Goal: Task Accomplishment & Management: Manage account settings

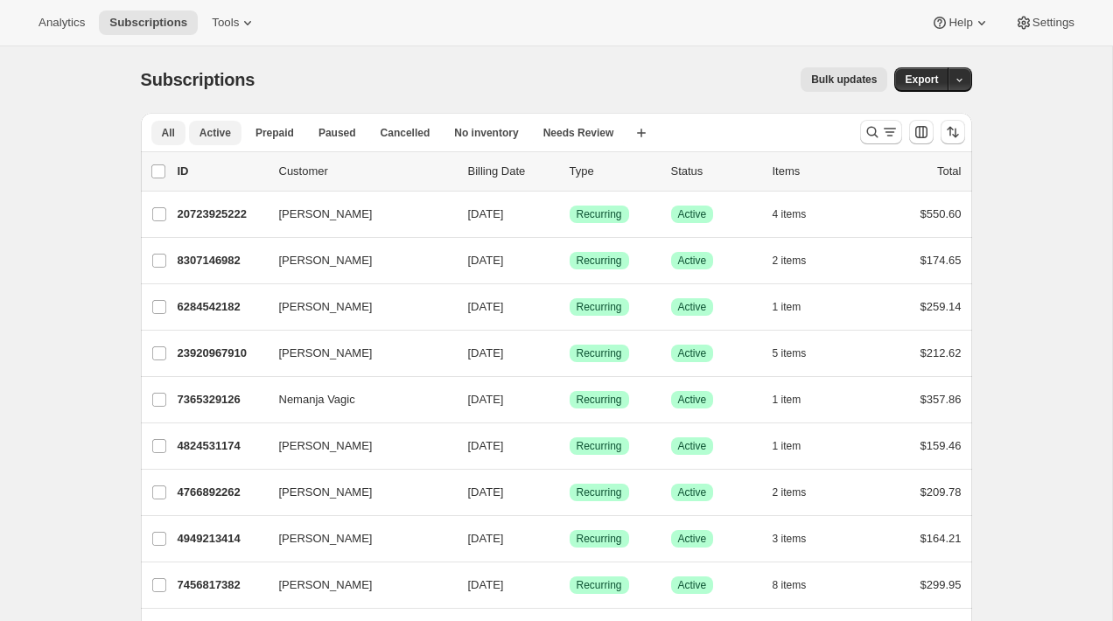
click at [226, 133] on span "Active" at bounding box center [216, 133] width 32 height 14
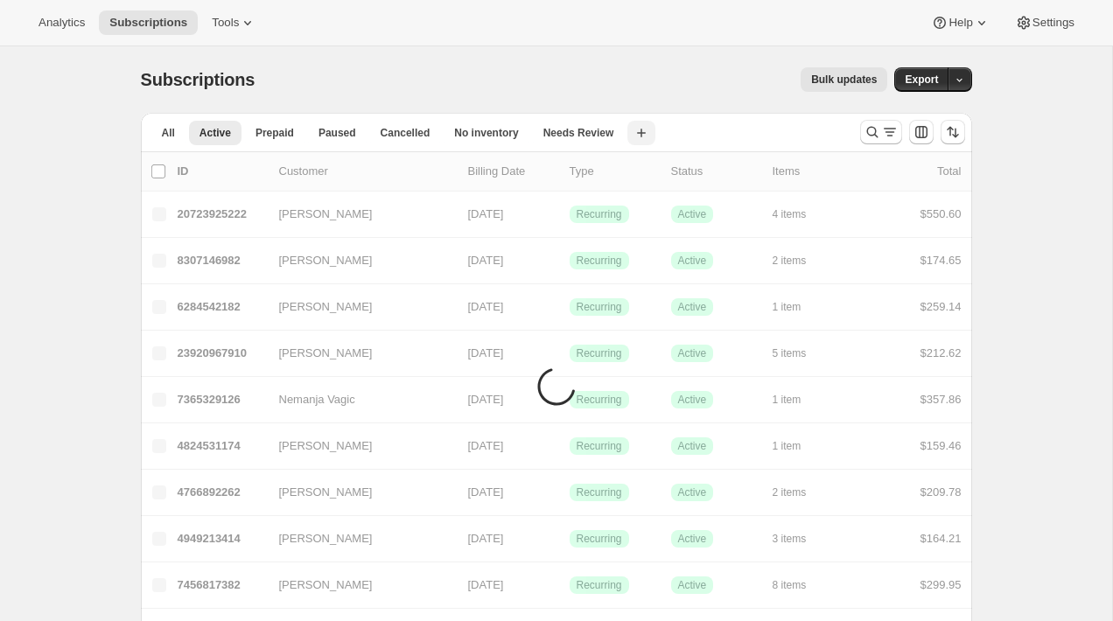
click at [643, 135] on icon "button" at bounding box center [642, 133] width 18 height 18
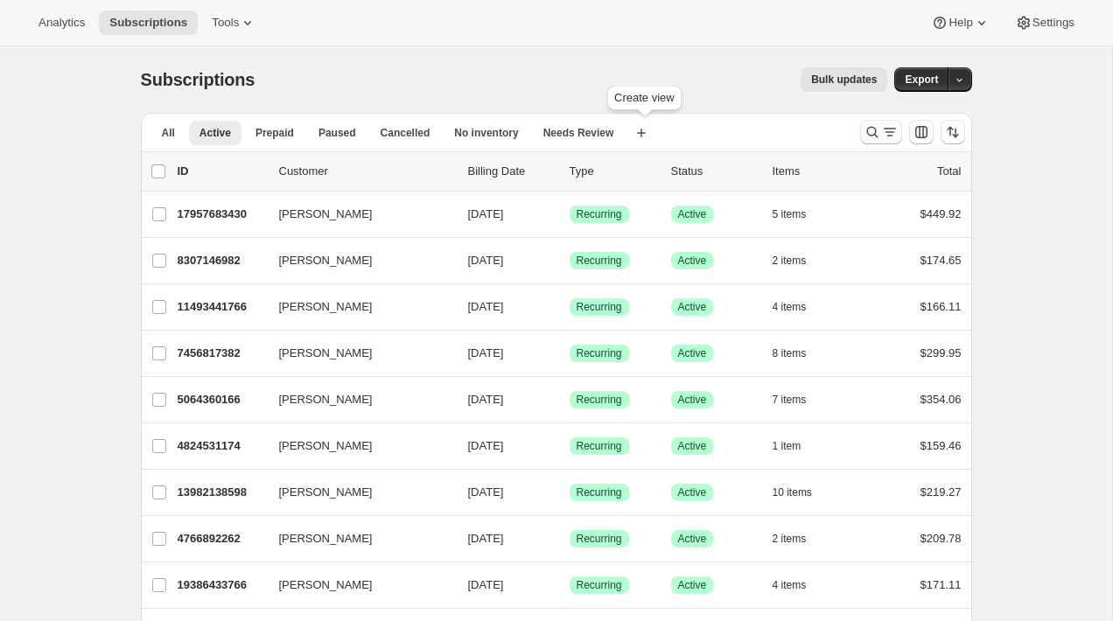
click at [888, 139] on icon "Search and filter results" at bounding box center [890, 132] width 18 height 18
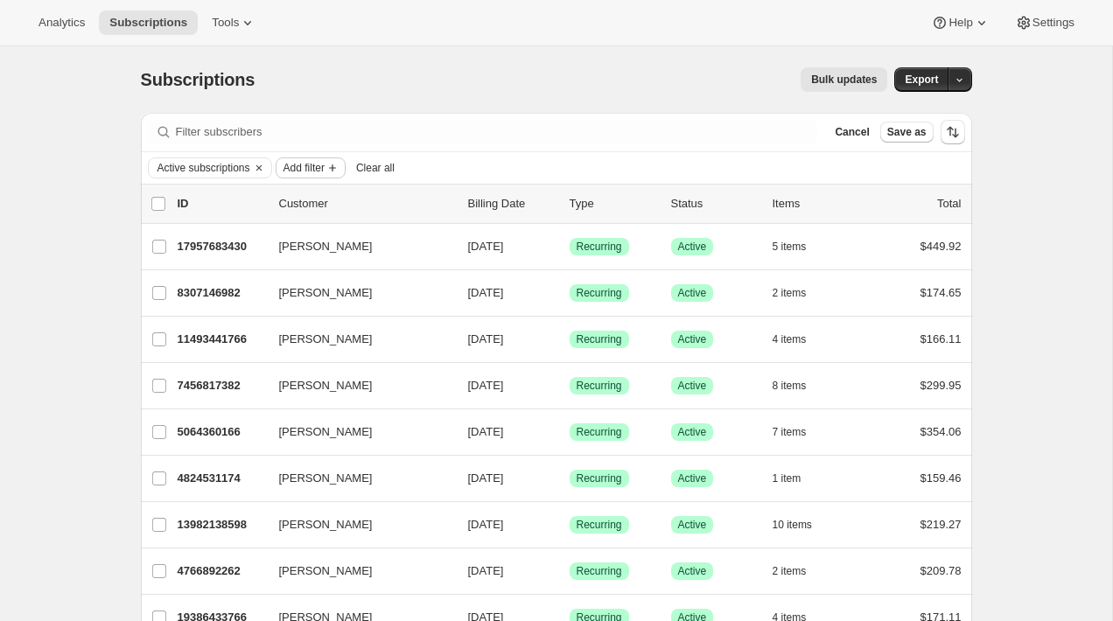
click at [300, 167] on span "Add filter" at bounding box center [304, 168] width 41 height 14
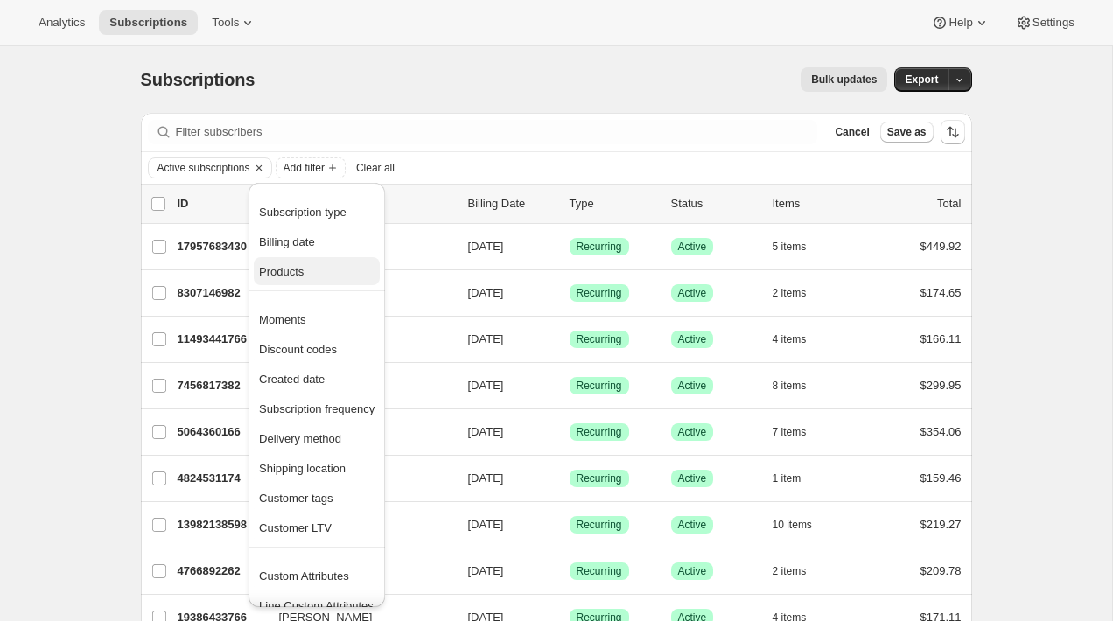
click at [318, 270] on span "Products" at bounding box center [317, 272] width 116 height 18
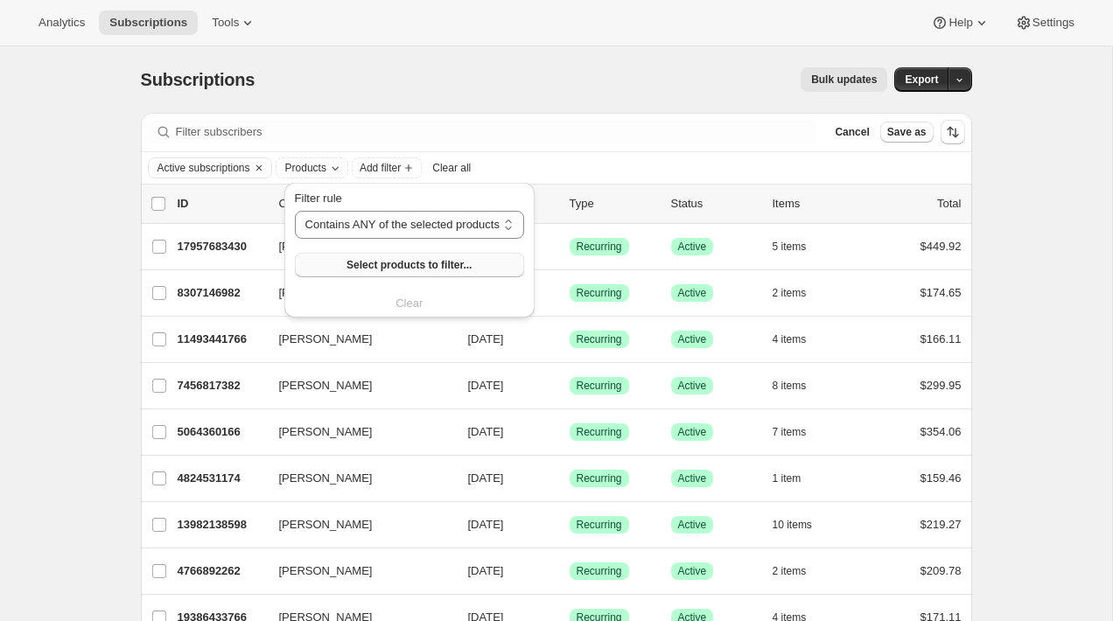
click at [355, 268] on span "Select products to filter..." at bounding box center [409, 265] width 125 height 14
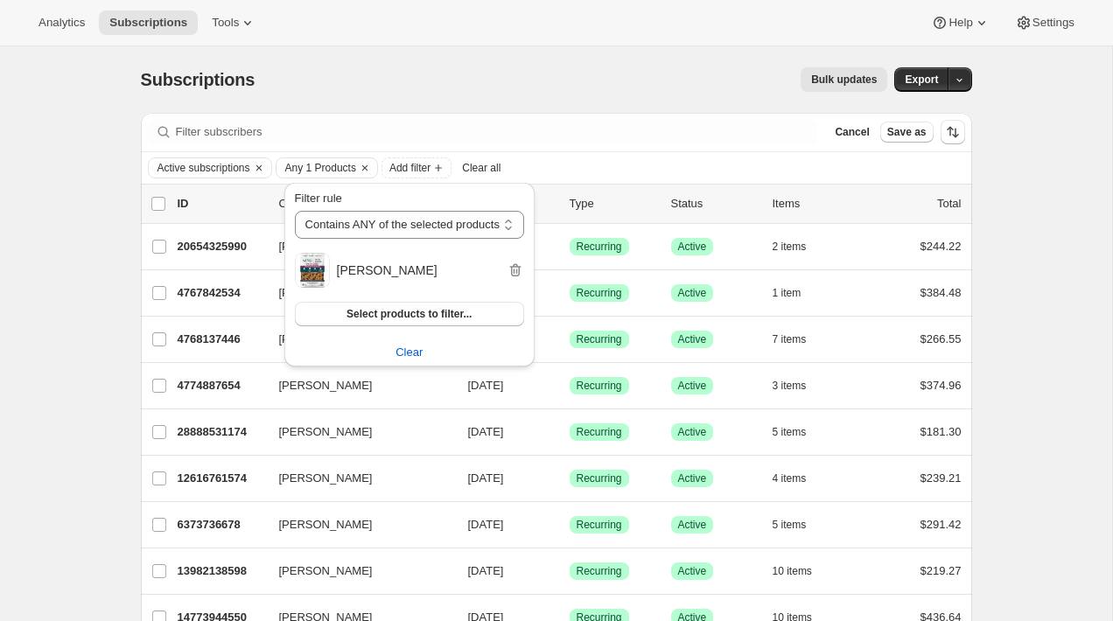
click at [564, 102] on div "Subscriptions. This page is ready Subscriptions Bulk updates More actions Bulk …" at bounding box center [556, 79] width 831 height 67
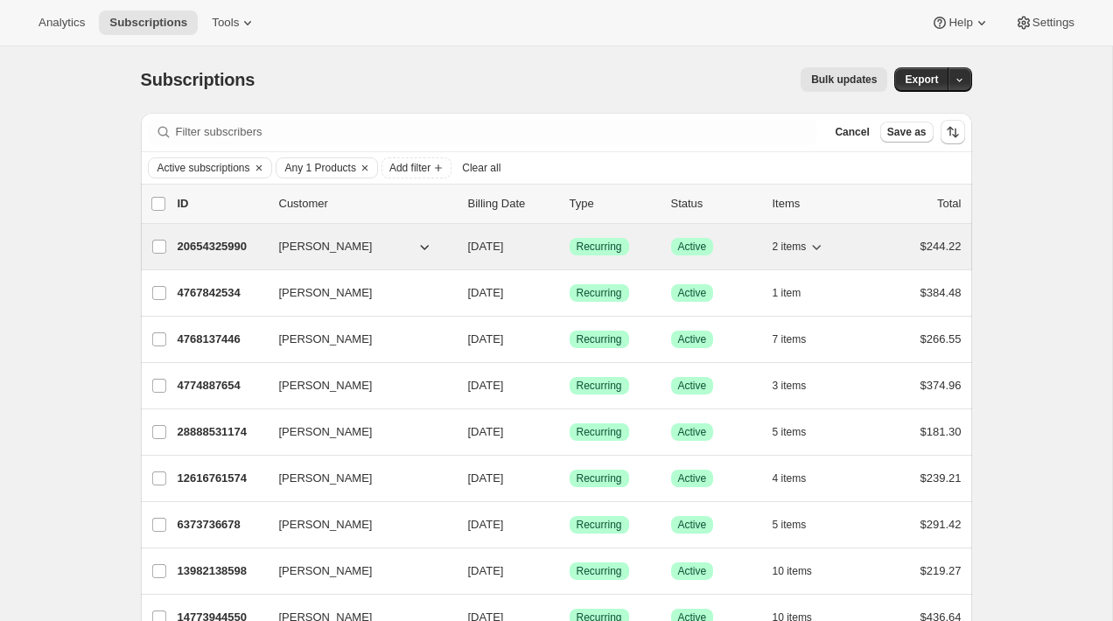
click at [205, 249] on p "20654325990" at bounding box center [222, 247] width 88 height 18
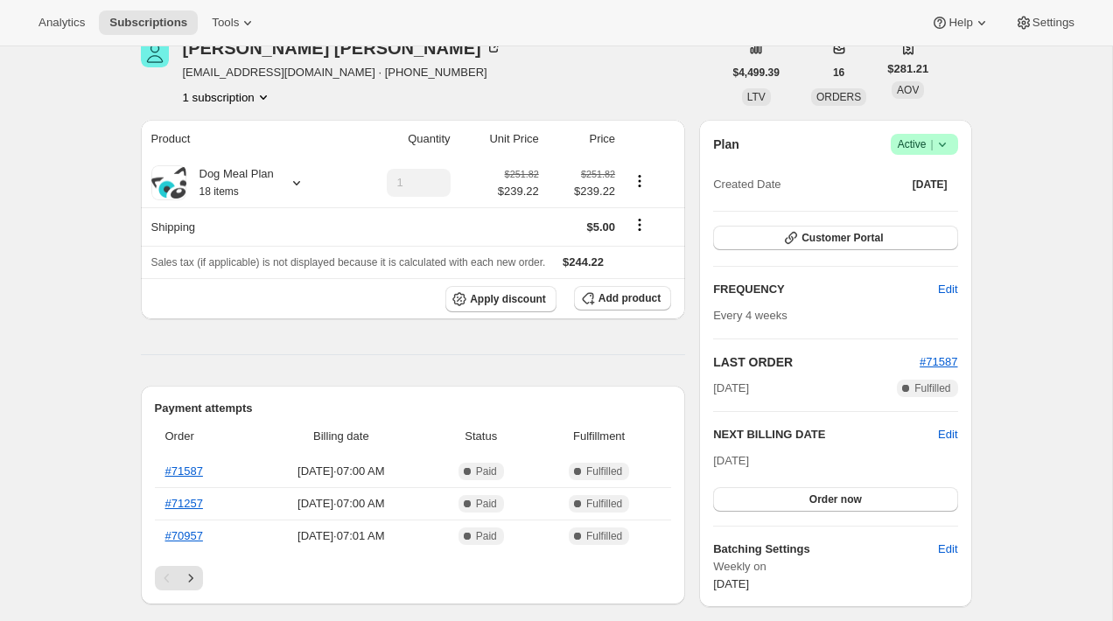
click at [81, 255] on div "Subscription #20654325990. This page is ready Subscription #20654325990 Success…" at bounding box center [556, 633] width 1112 height 1349
click at [95, 116] on div "Subscription #20654325990. This page is ready Subscription #20654325990 Success…" at bounding box center [556, 633] width 1112 height 1349
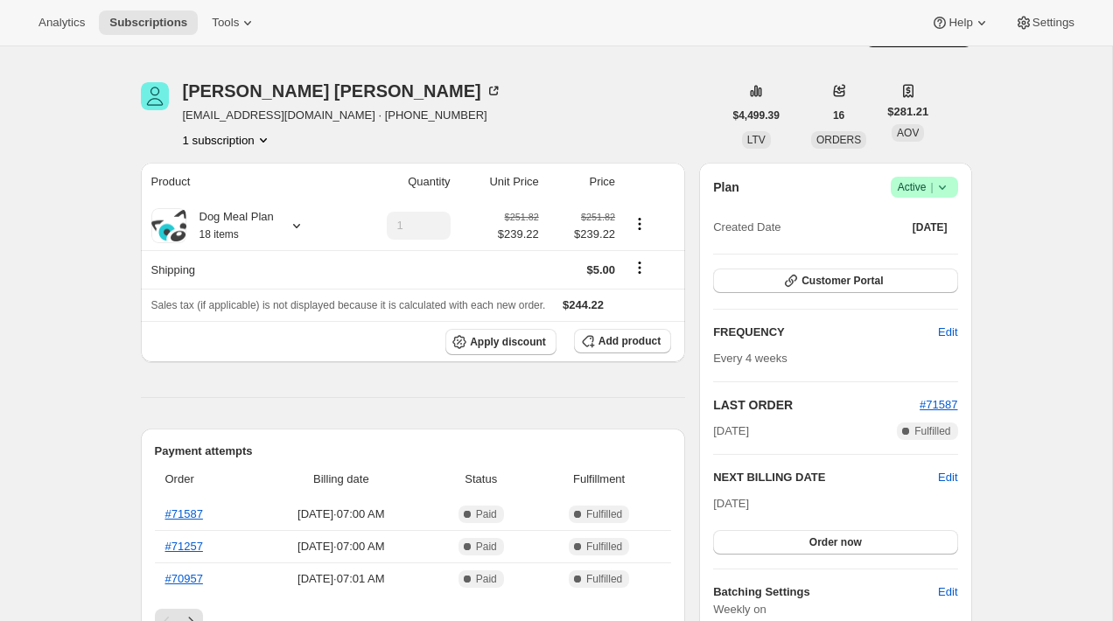
scroll to position [0, 0]
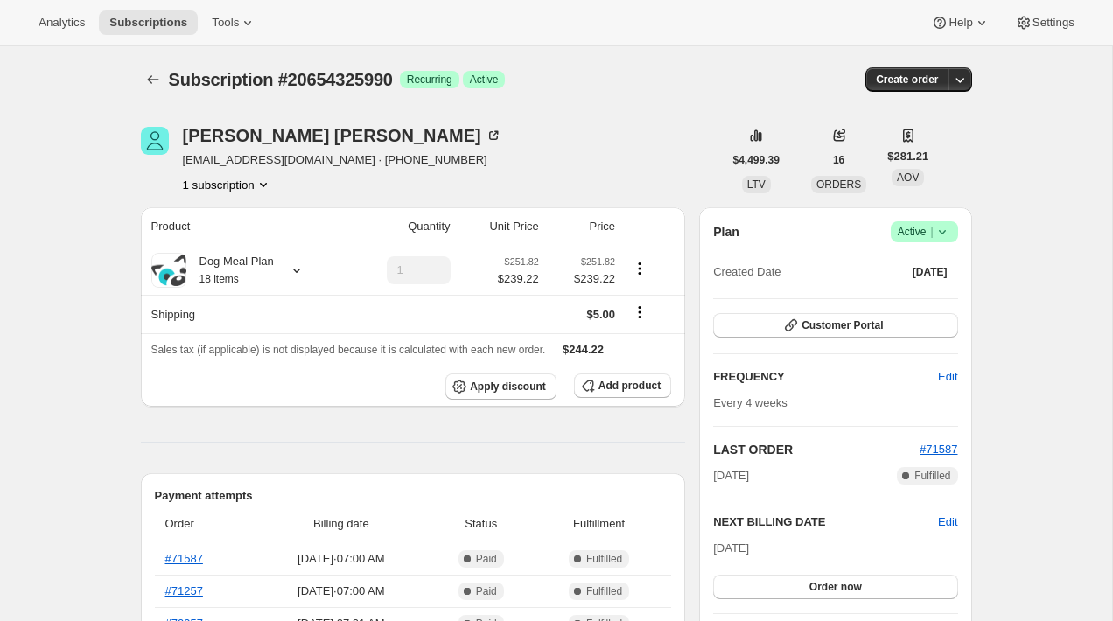
click at [442, 150] on div "Cathy Scime cannscime@gmail.com · +12898792561 1 subscription" at bounding box center [432, 160] width 582 height 67
click at [373, 144] on div "Cathy Scime" at bounding box center [342, 136] width 319 height 18
click at [142, 89] on button "Subscriptions" at bounding box center [153, 79] width 25 height 25
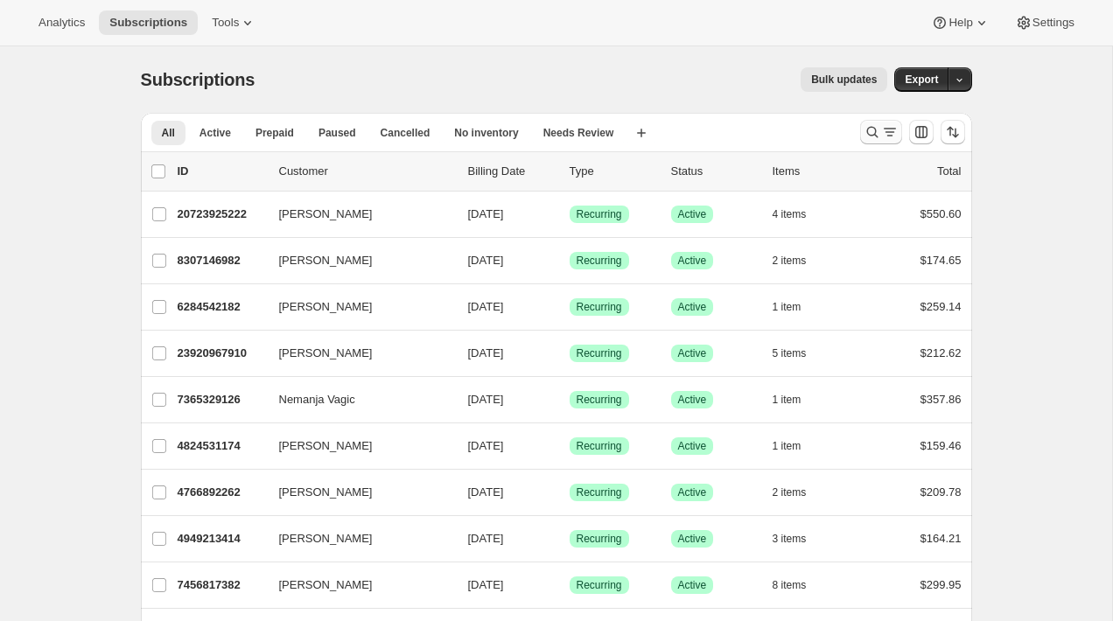
click at [871, 123] on icon "Search and filter results" at bounding box center [873, 132] width 18 height 18
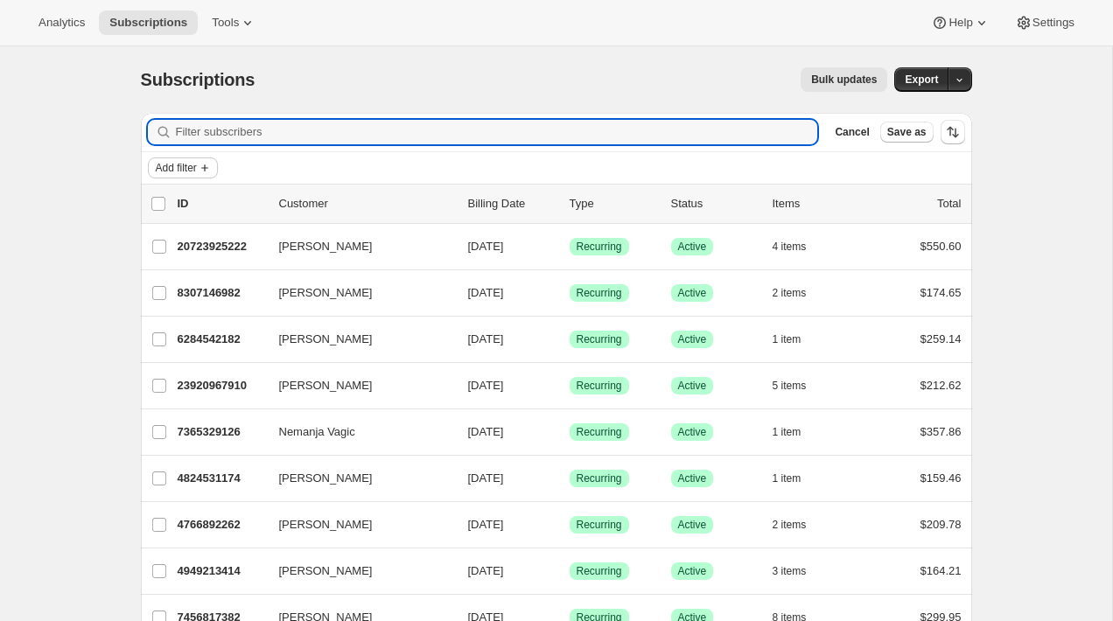
click at [196, 175] on button "Add filter" at bounding box center [183, 168] width 70 height 21
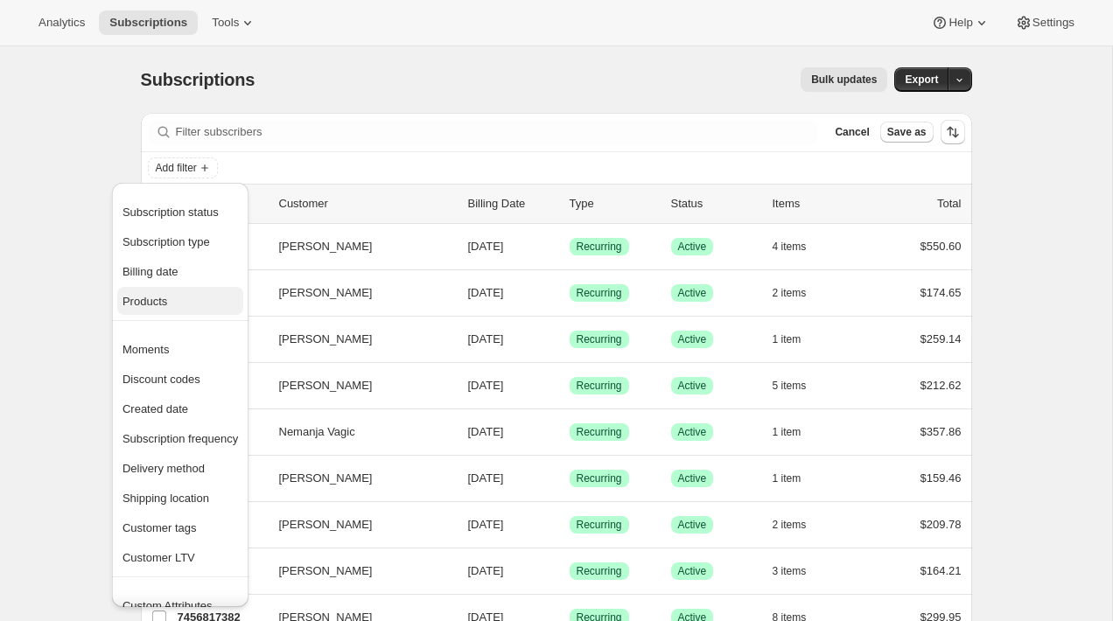
click at [183, 301] on span "Products" at bounding box center [181, 302] width 116 height 18
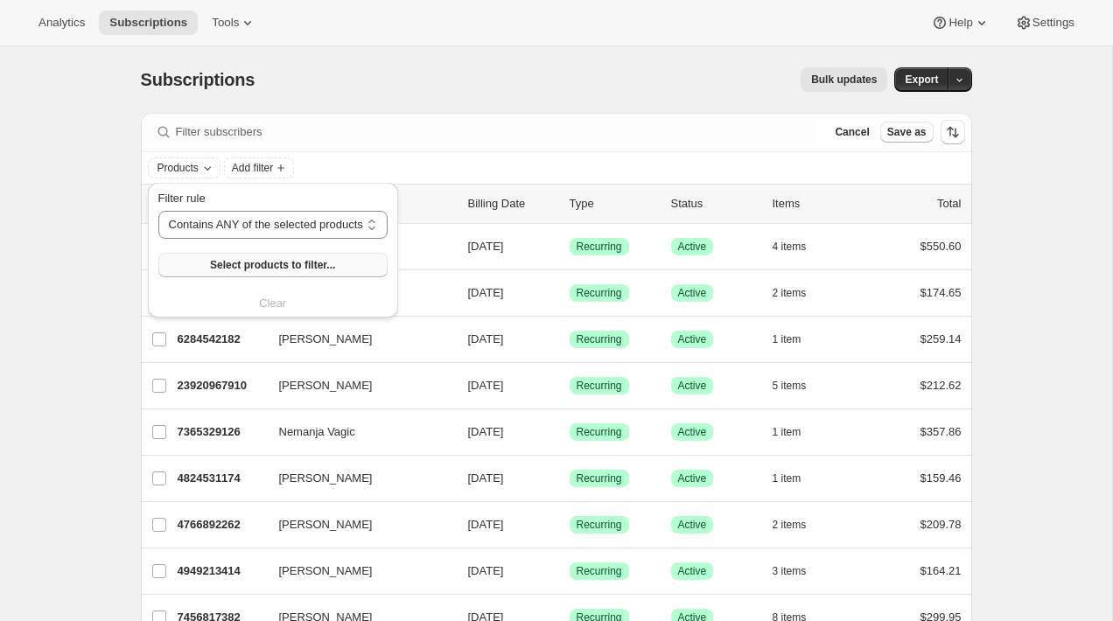
click at [318, 257] on button "Select products to filter..." at bounding box center [272, 265] width 229 height 25
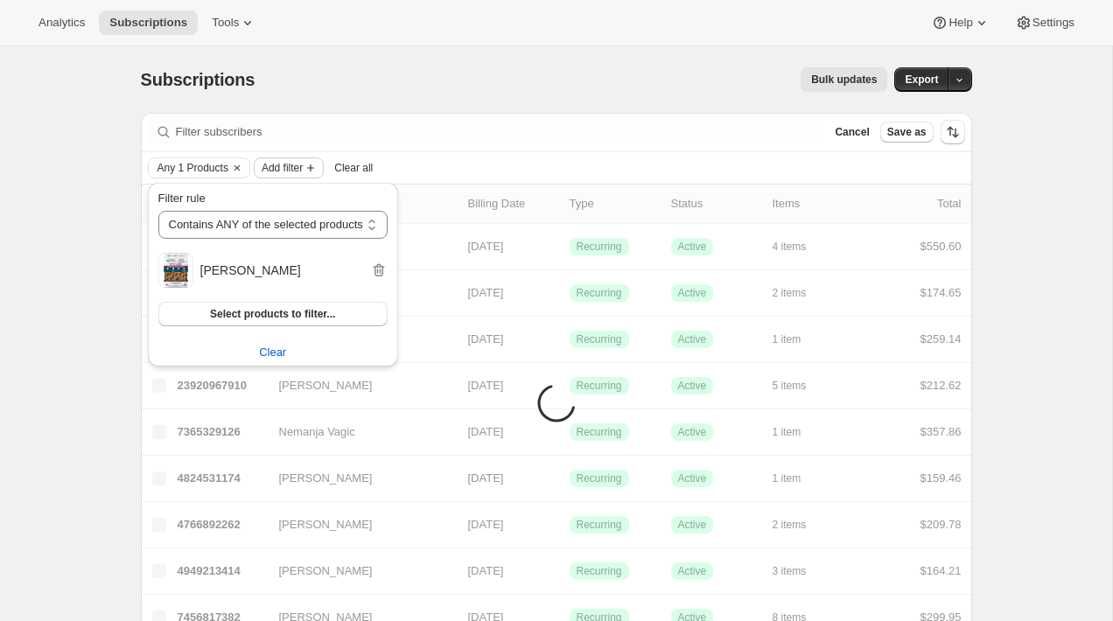
click at [296, 165] on span "Add filter" at bounding box center [282, 168] width 41 height 14
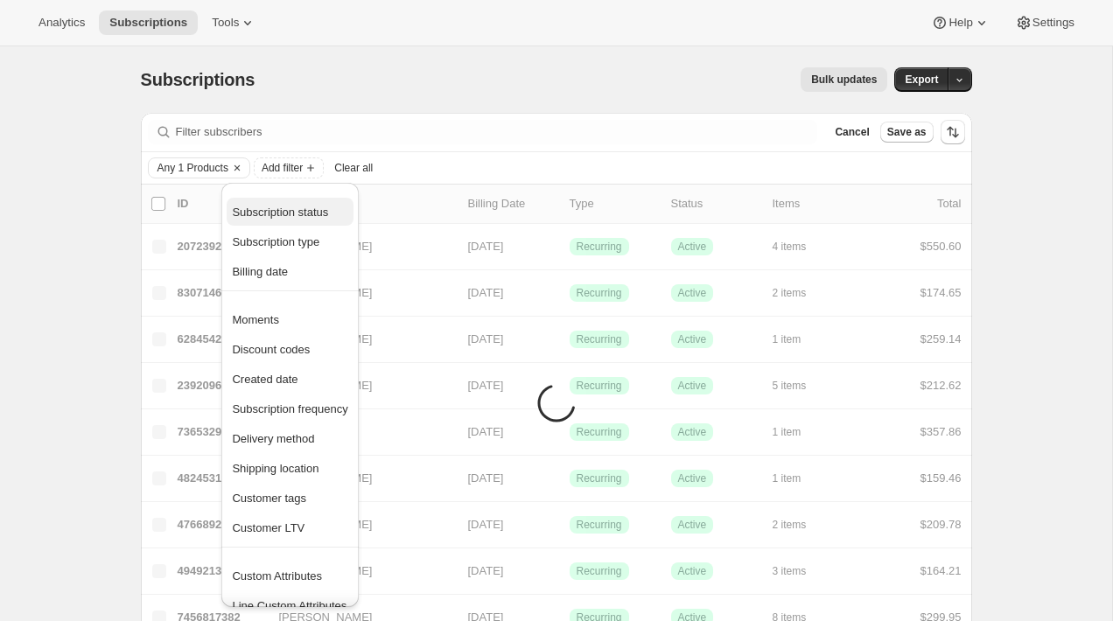
click at [288, 214] on span "Subscription status" at bounding box center [280, 212] width 96 height 13
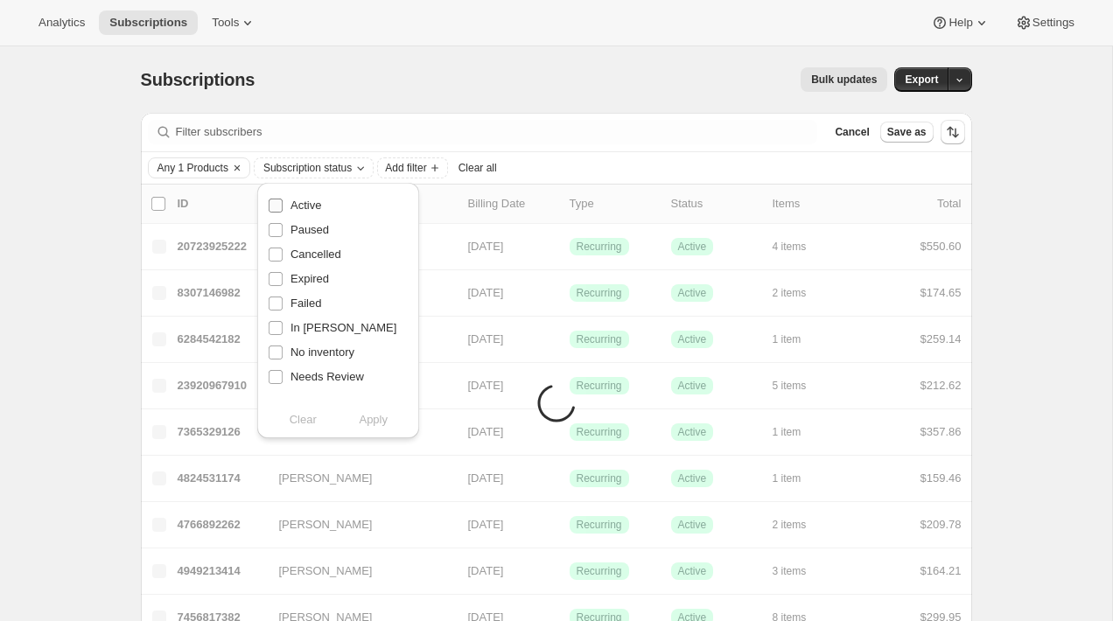
click at [295, 213] on span "Active" at bounding box center [306, 206] width 31 height 18
click at [283, 213] on input "Active" at bounding box center [276, 206] width 14 height 14
checkbox input "true"
click at [382, 418] on span "Apply" at bounding box center [373, 420] width 29 height 18
click at [431, 169] on span "Add filter" at bounding box center [409, 168] width 41 height 14
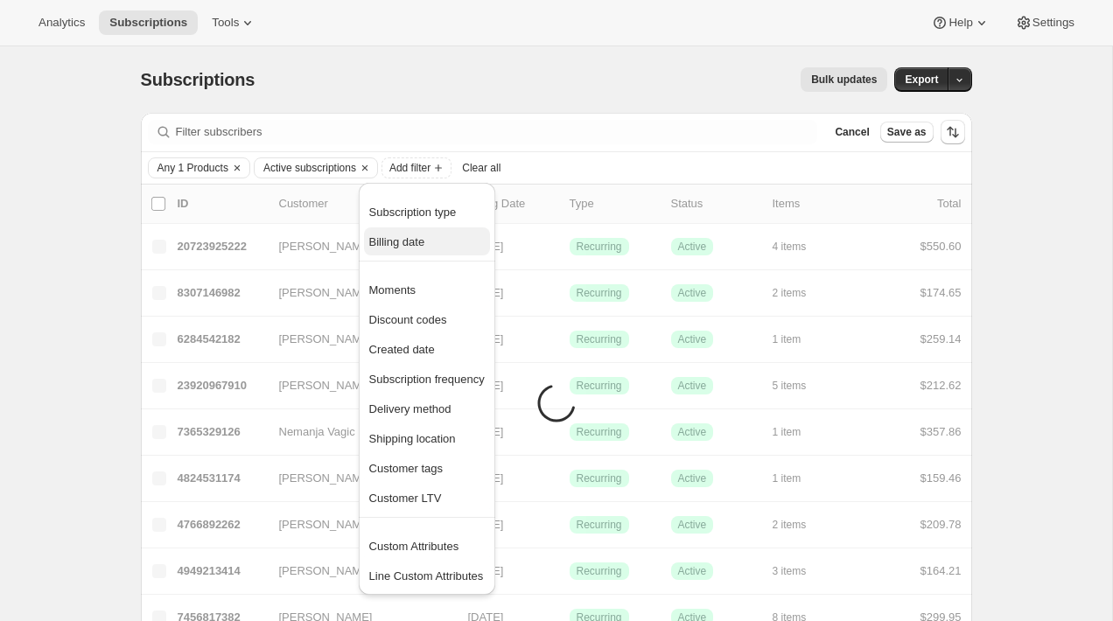
click at [430, 234] on span "Billing date" at bounding box center [427, 243] width 116 height 18
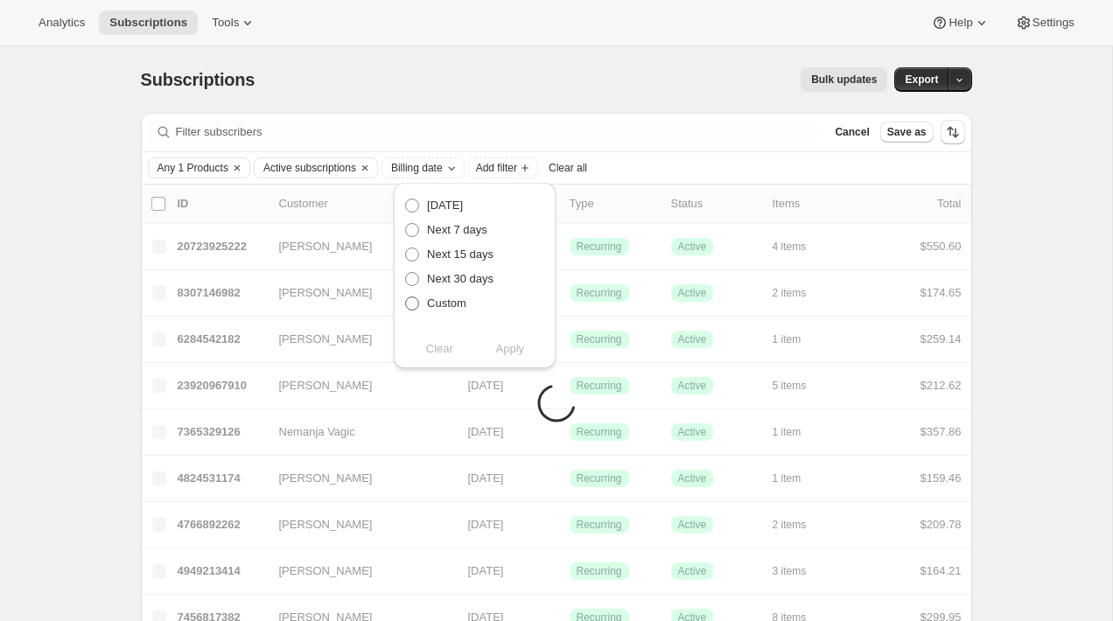
click at [453, 297] on span "Custom" at bounding box center [446, 303] width 39 height 13
click at [406, 297] on input "Custom" at bounding box center [405, 297] width 1 height 1
radio input "true"
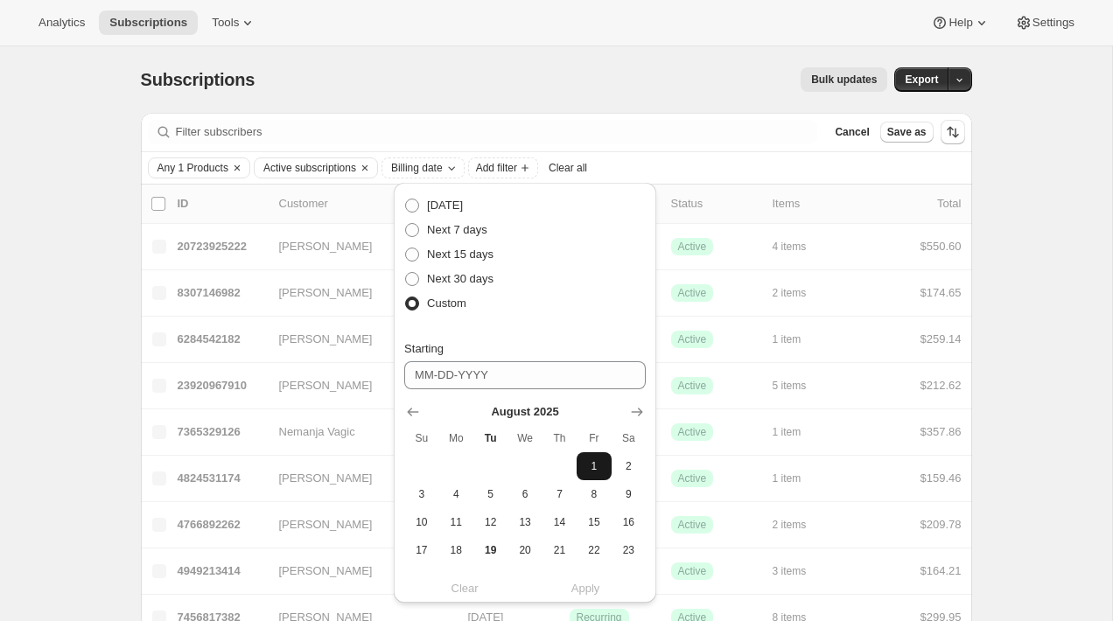
click at [584, 462] on span "1" at bounding box center [594, 466] width 20 height 14
type input "08-01-2025"
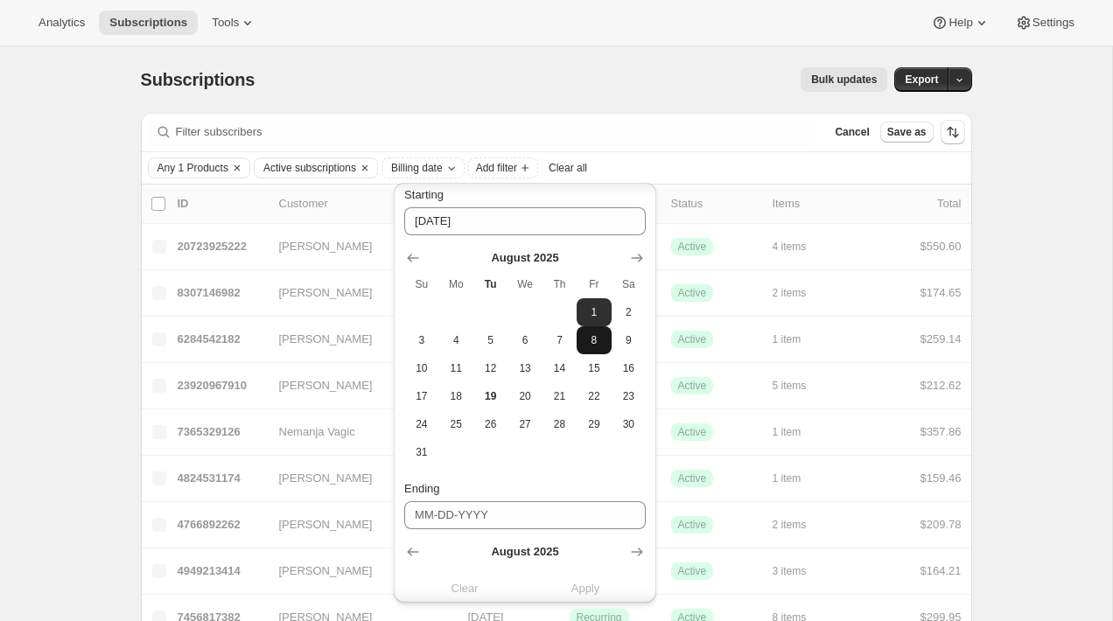
scroll to position [378, 0]
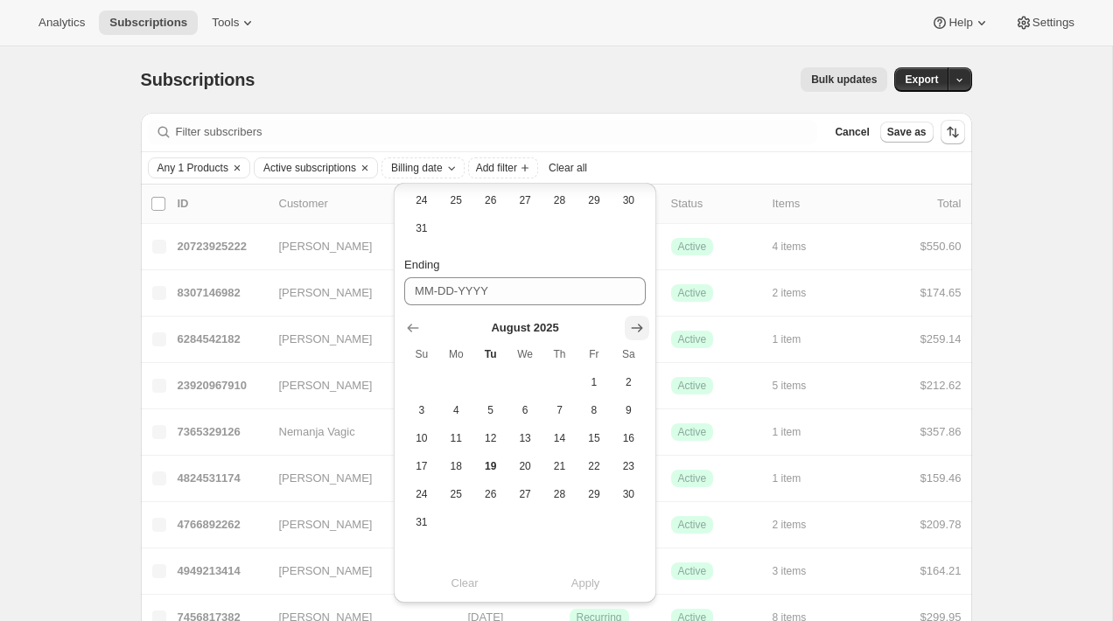
click at [631, 330] on icon "Show next month, September 2025" at bounding box center [637, 328] width 18 height 18
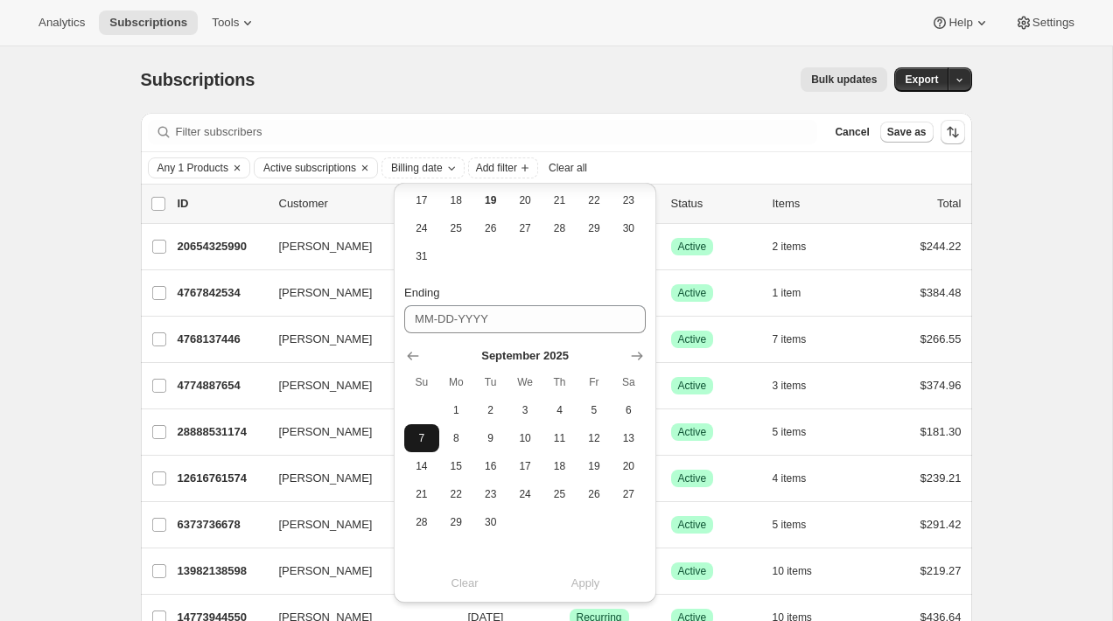
click at [429, 436] on span "7" at bounding box center [421, 438] width 20 height 14
type input "09-07-2025"
click at [589, 586] on span "Apply" at bounding box center [585, 584] width 29 height 18
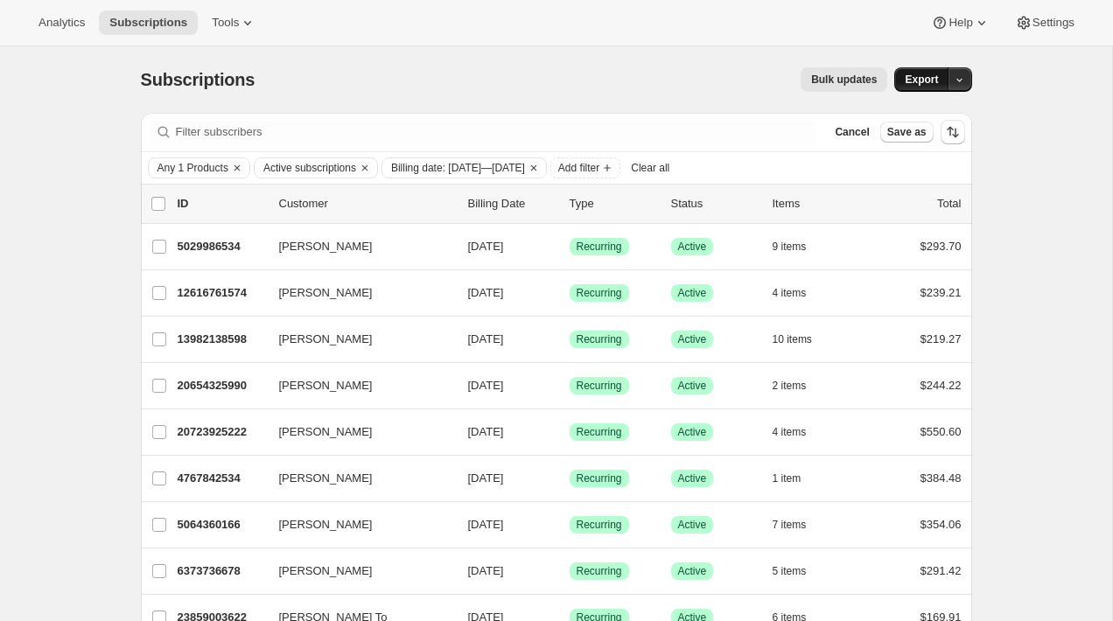
click at [923, 84] on span "Export" at bounding box center [921, 80] width 33 height 14
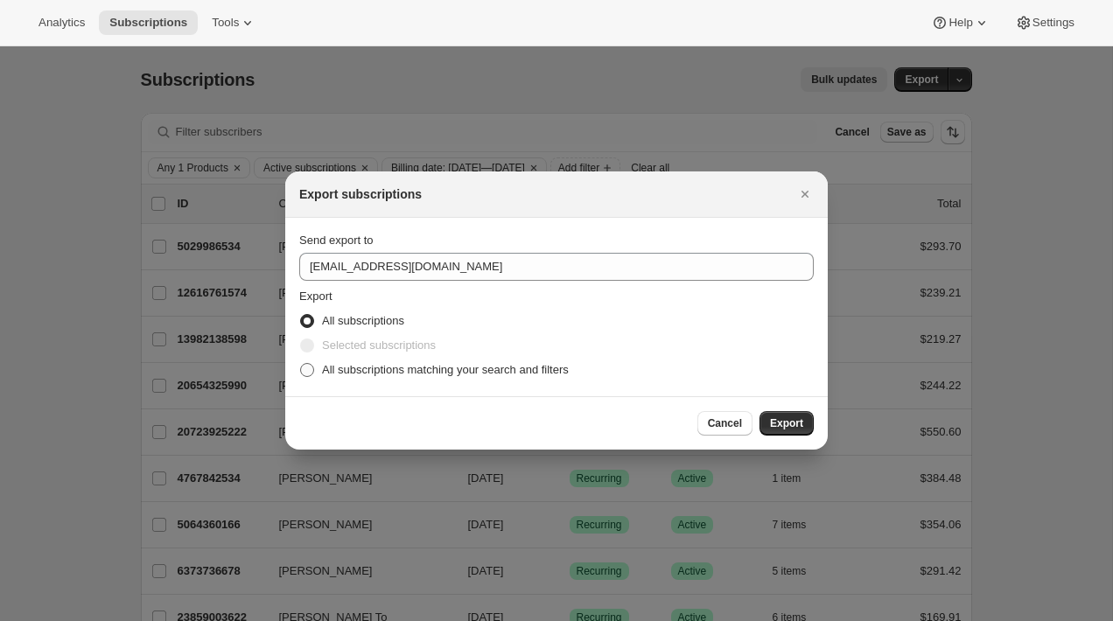
click at [475, 373] on span "All subscriptions matching your search and filters" at bounding box center [445, 369] width 247 height 13
click at [301, 364] on input "All subscriptions matching your search and filters" at bounding box center [300, 363] width 1 height 1
radio input "true"
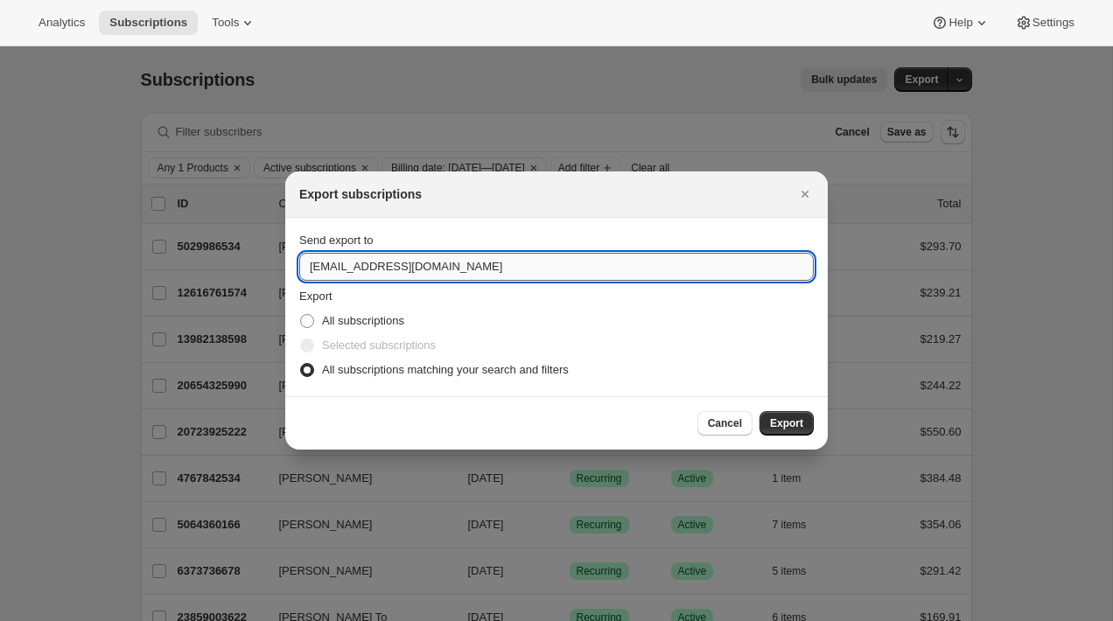
click at [409, 264] on input "info@tomandsawyer.com" at bounding box center [556, 267] width 515 height 28
type input "brian@awtomic.com"
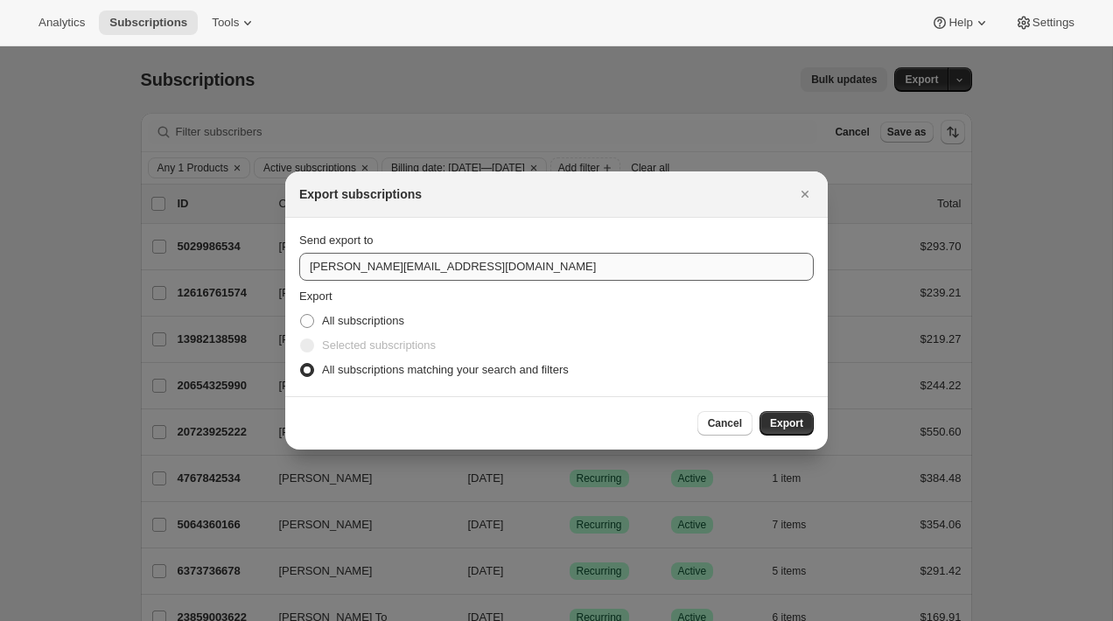
click at [760, 411] on button "Export" at bounding box center [787, 423] width 54 height 25
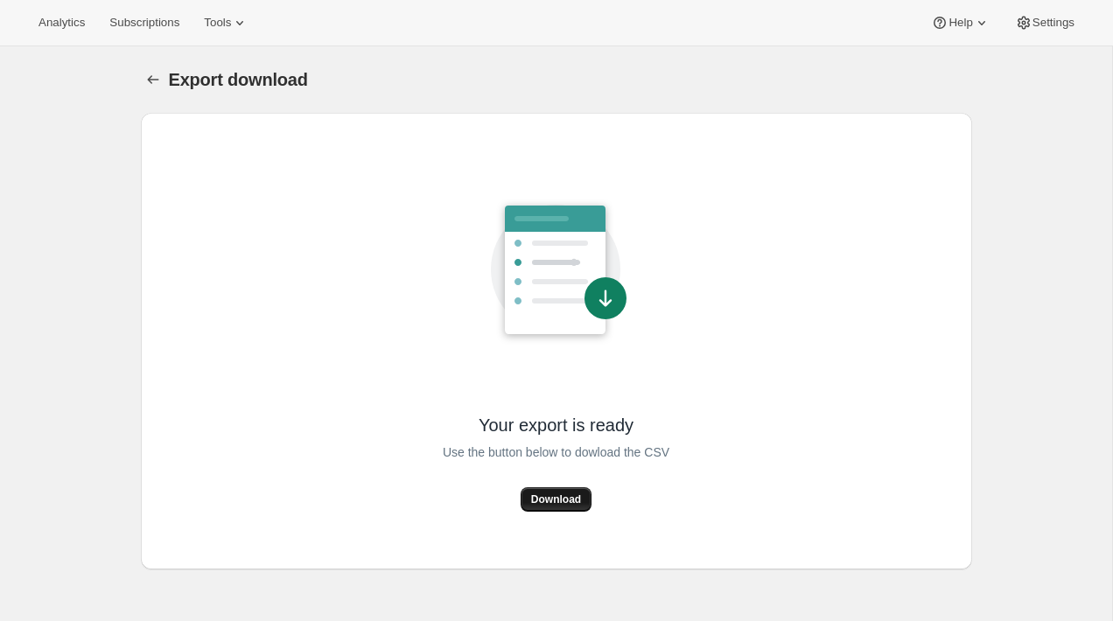
click at [532, 503] on span "Download" at bounding box center [556, 500] width 50 height 14
